Goal: Task Accomplishment & Management: Manage account settings

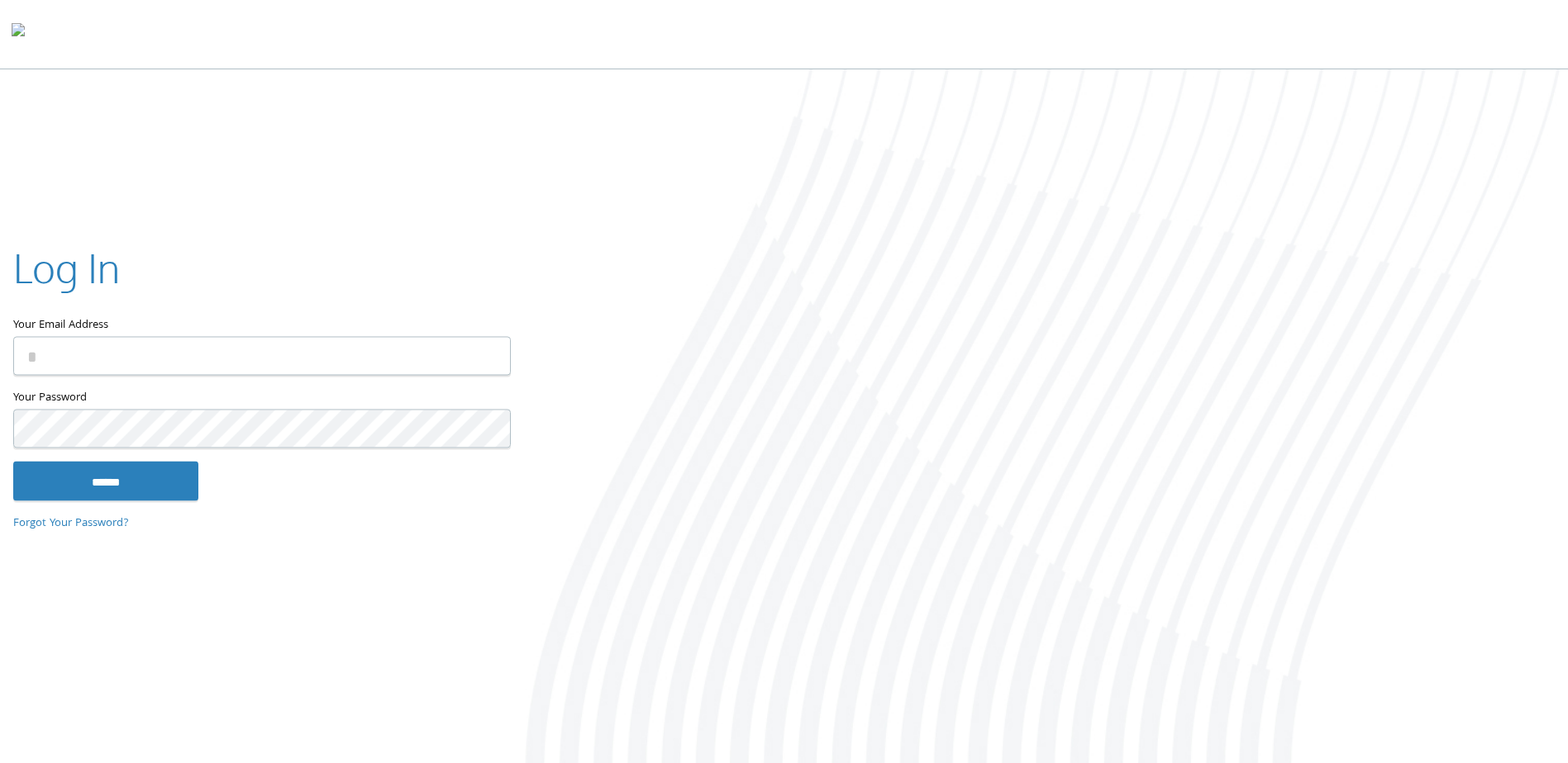
type input "**********"
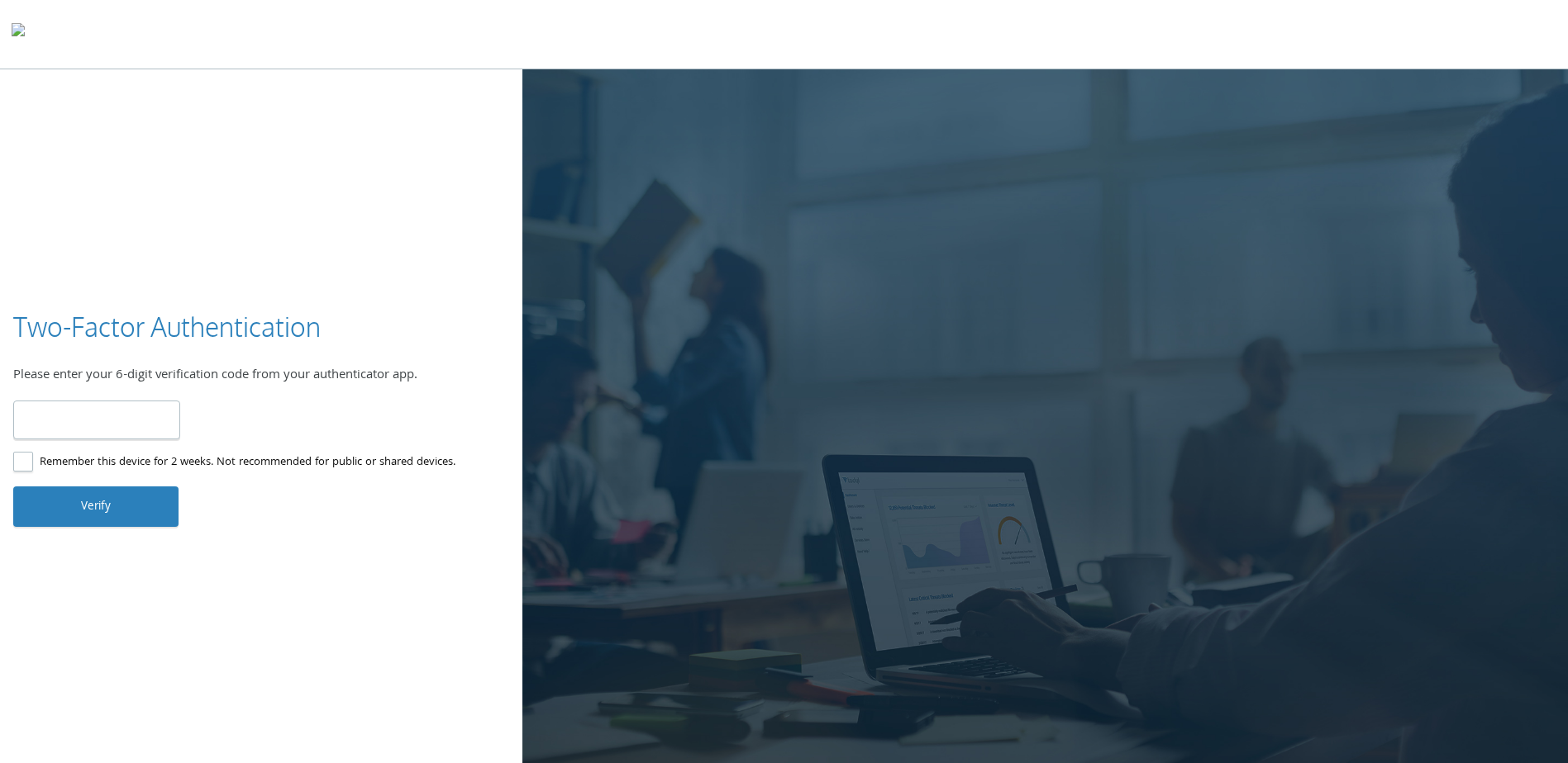
click at [135, 433] on input "number" at bounding box center [97, 419] width 167 height 39
type input "******"
click at [143, 505] on button "Verify" at bounding box center [96, 506] width 165 height 39
